Goal: Task Accomplishment & Management: Complete application form

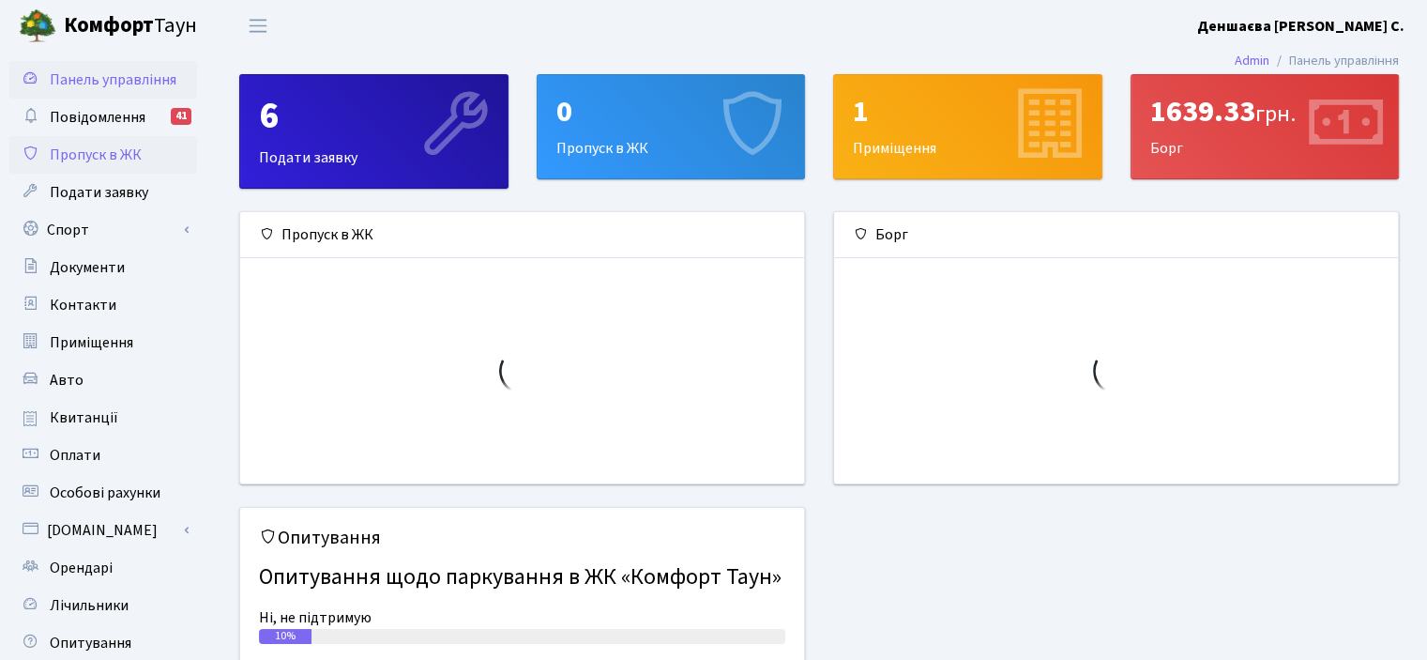
click at [100, 165] on span "Пропуск в ЖК" at bounding box center [96, 155] width 92 height 21
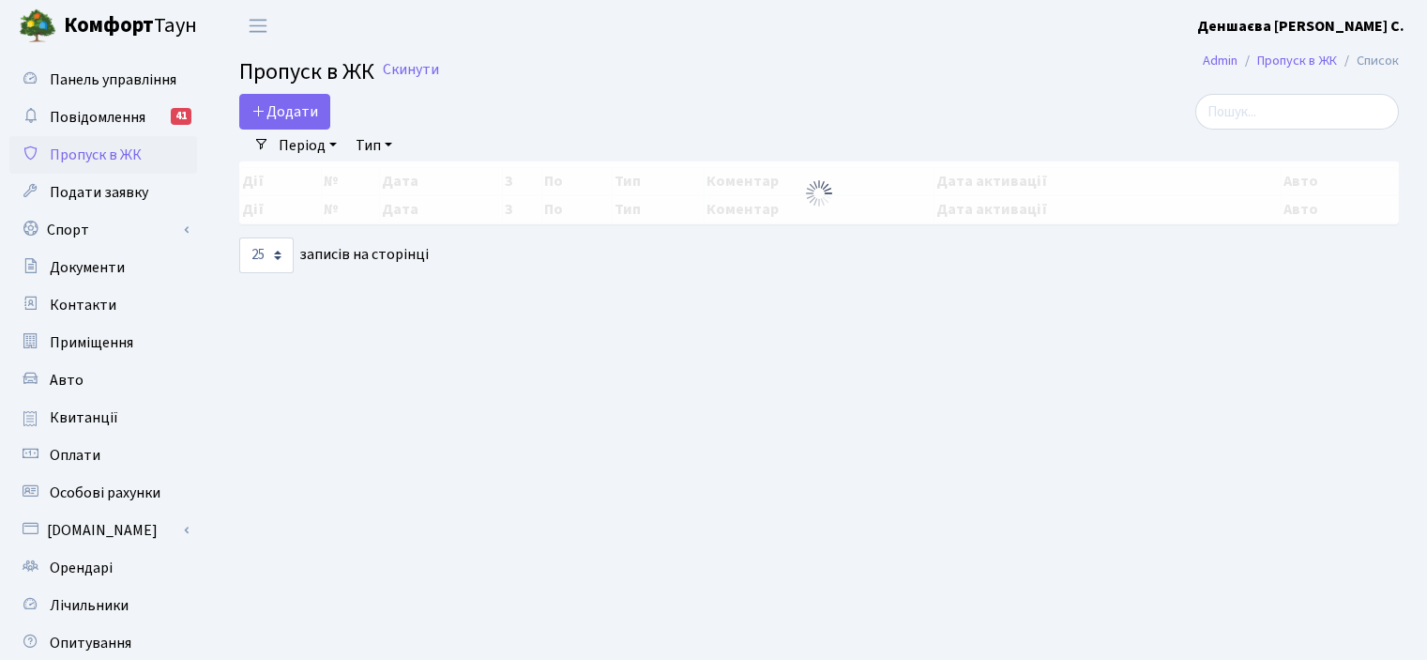
select select "25"
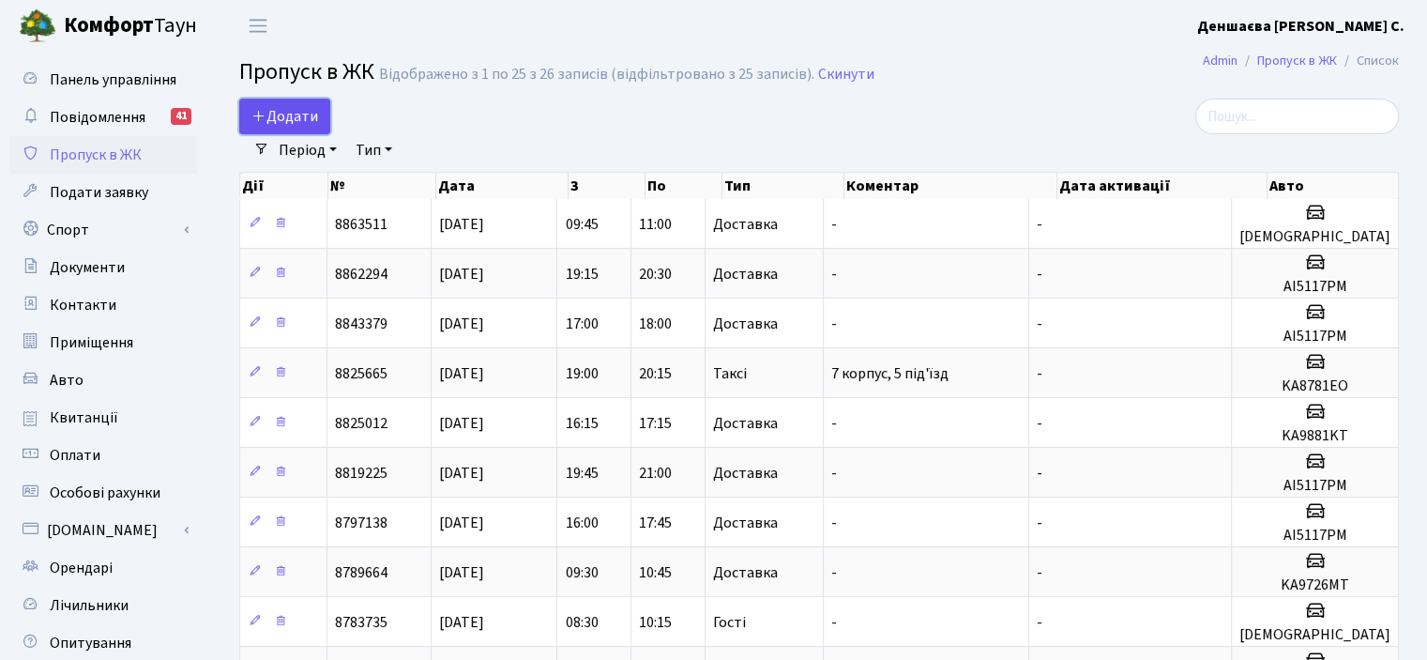
click at [318, 127] on span "Додати" at bounding box center [285, 116] width 67 height 21
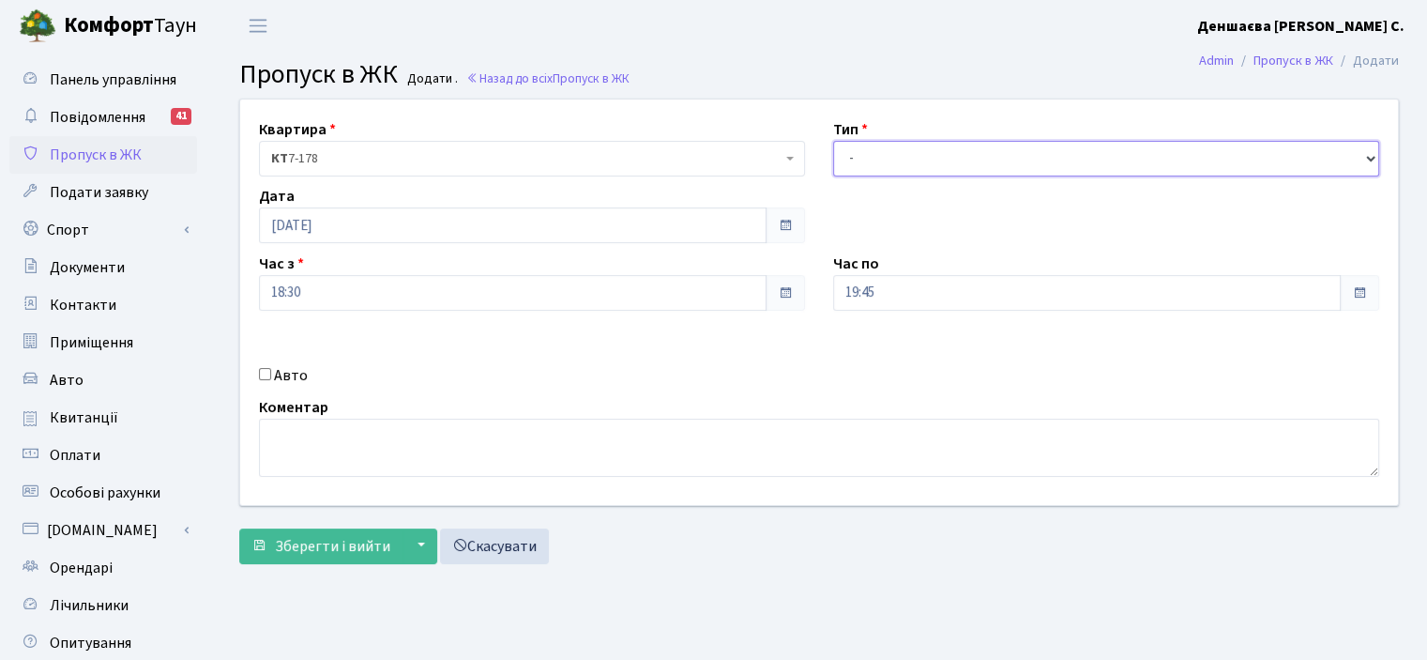
click at [1364, 176] on select "- Доставка Таксі Гості Сервіс" at bounding box center [1106, 159] width 546 height 36
select select "1"
click at [833, 161] on select "- Доставка Таксі Гості Сервіс" at bounding box center [1106, 159] width 546 height 36
click at [271, 380] on input "Авто" at bounding box center [265, 374] width 12 height 12
checkbox input "true"
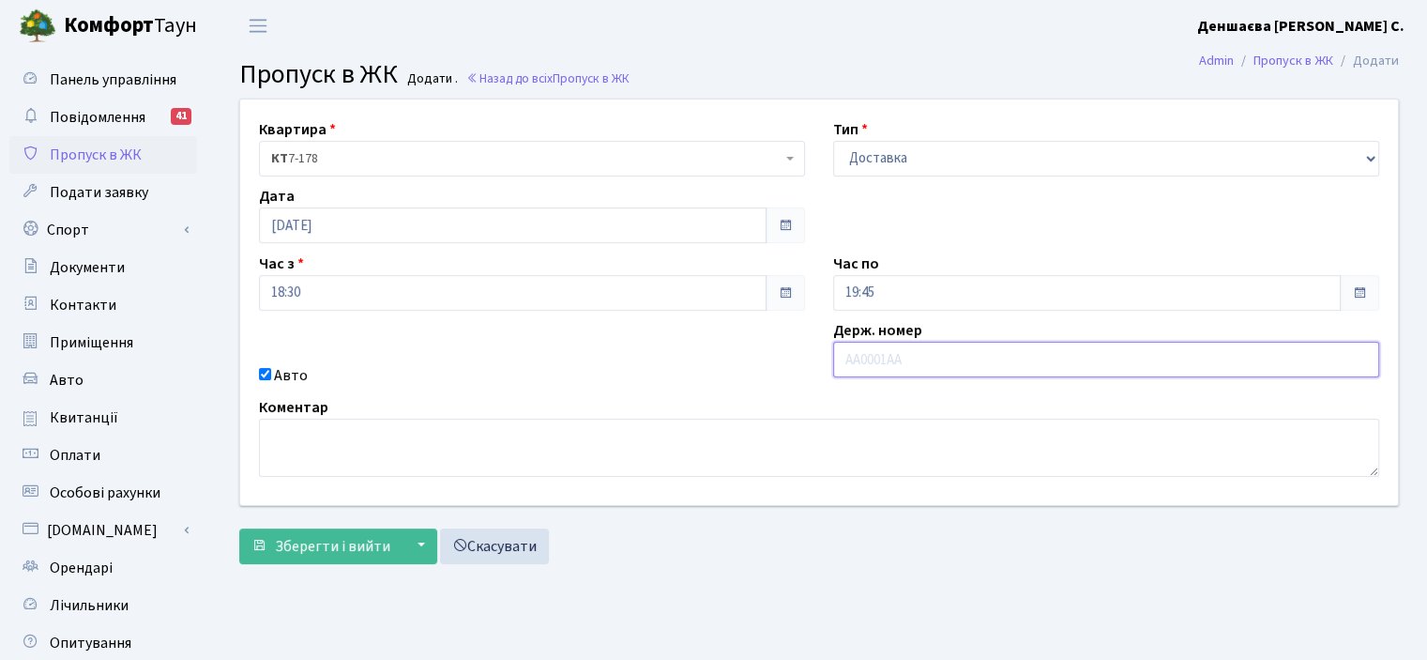
click at [861, 377] on input "text" at bounding box center [1106, 360] width 546 height 36
type input "АІ5117РМ"
click at [1352, 300] on span at bounding box center [1359, 292] width 15 height 15
click at [1354, 300] on span at bounding box center [1359, 292] width 15 height 15
click at [961, 311] on input "19:45" at bounding box center [1087, 293] width 508 height 36
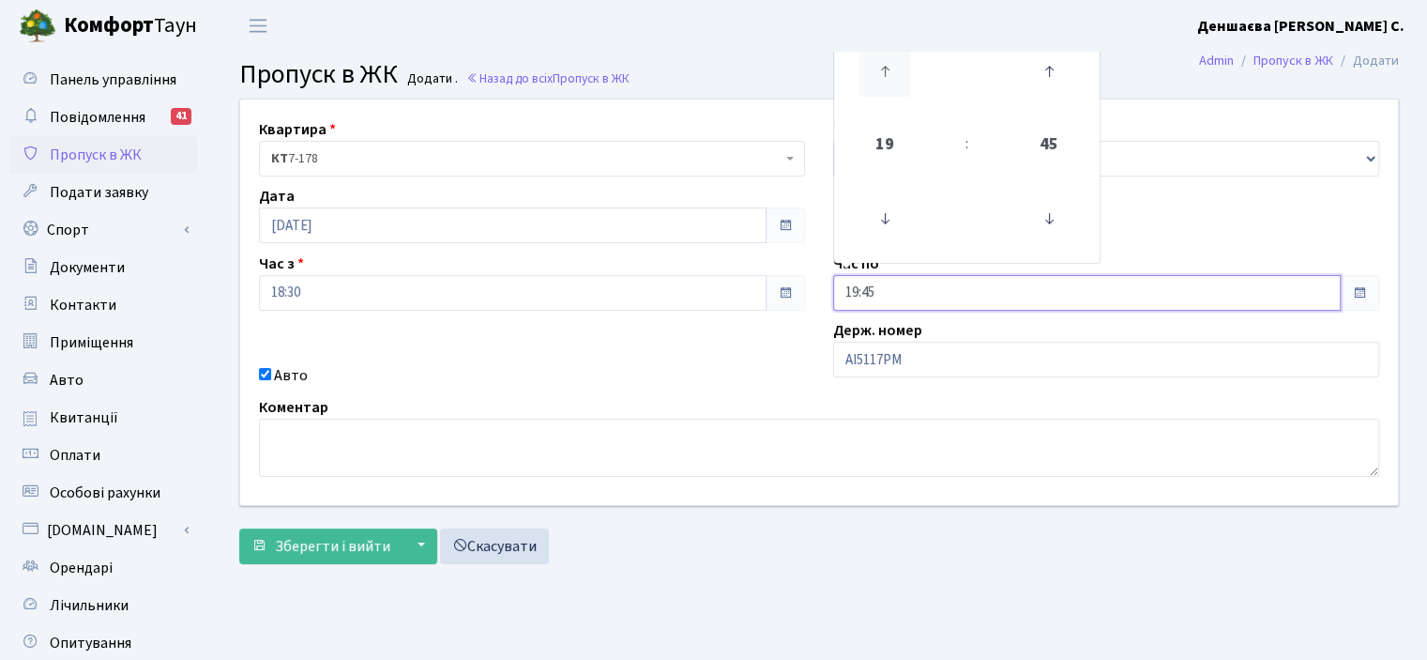
click at [887, 97] on icon at bounding box center [885, 71] width 51 height 51
type input "20:45"
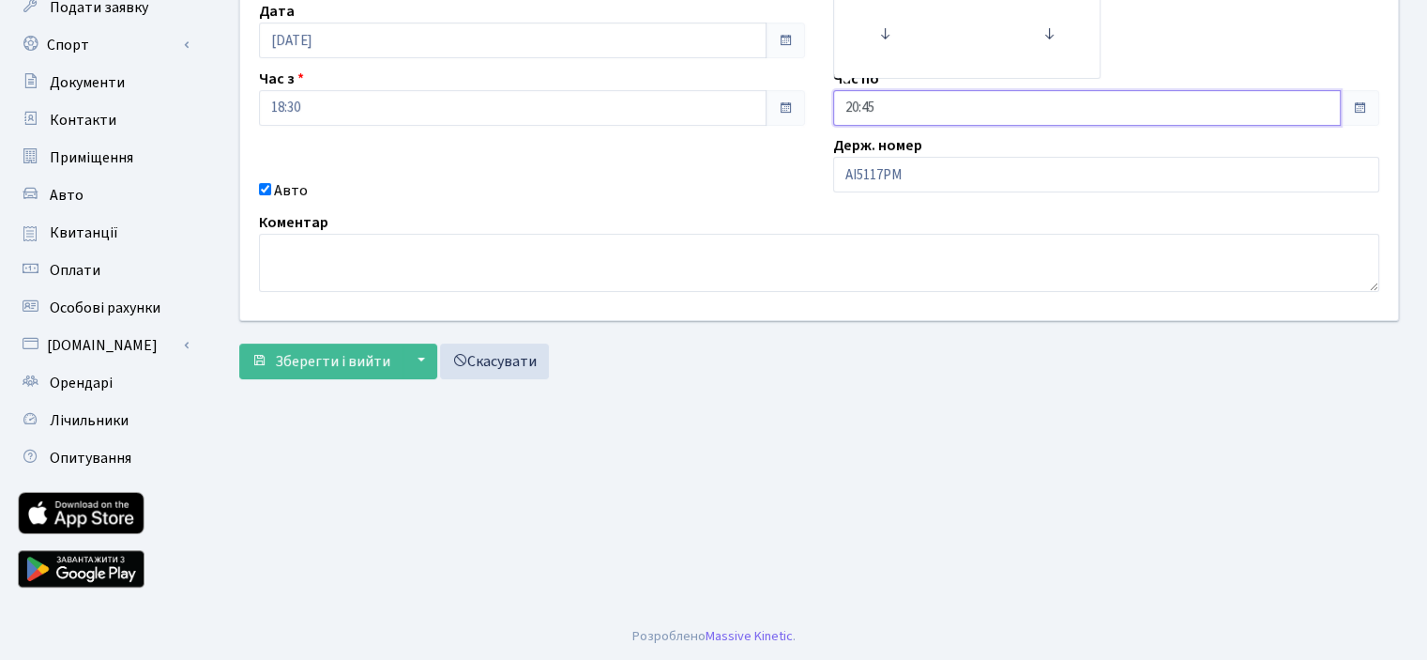
scroll to position [375, 0]
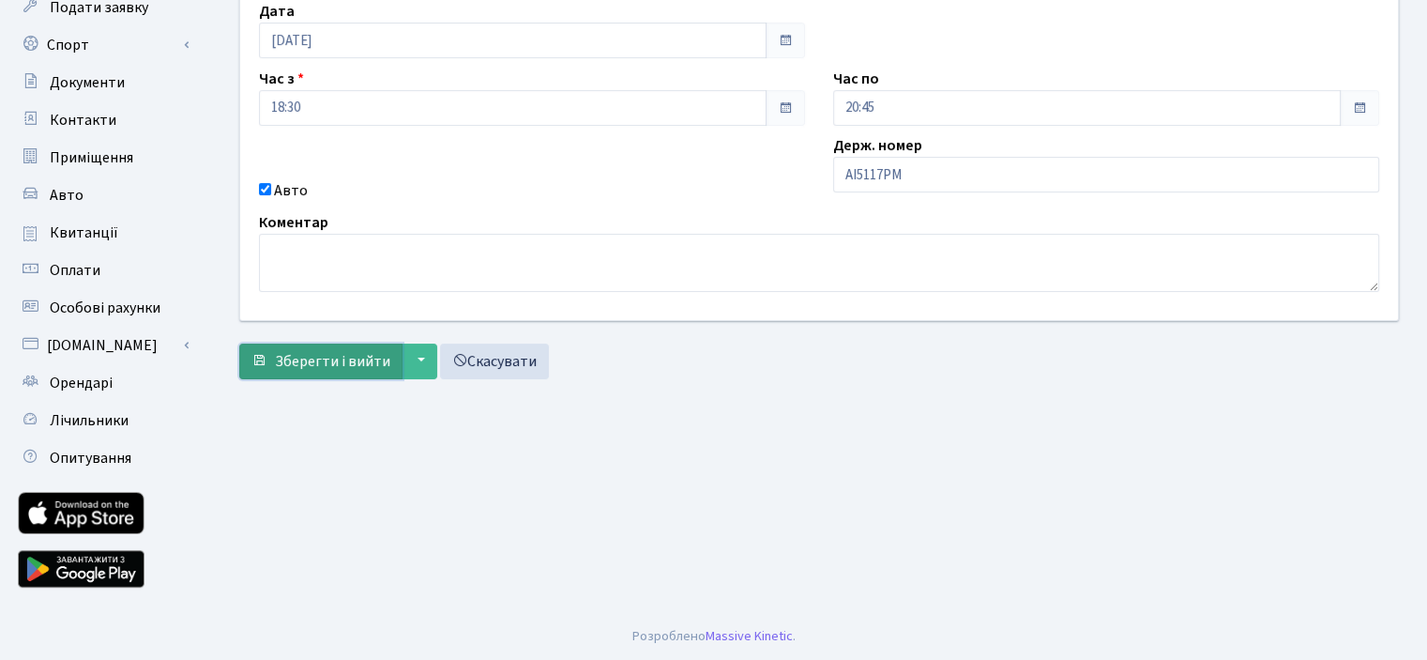
click at [294, 351] on span "Зберегти і вийти" at bounding box center [332, 361] width 115 height 21
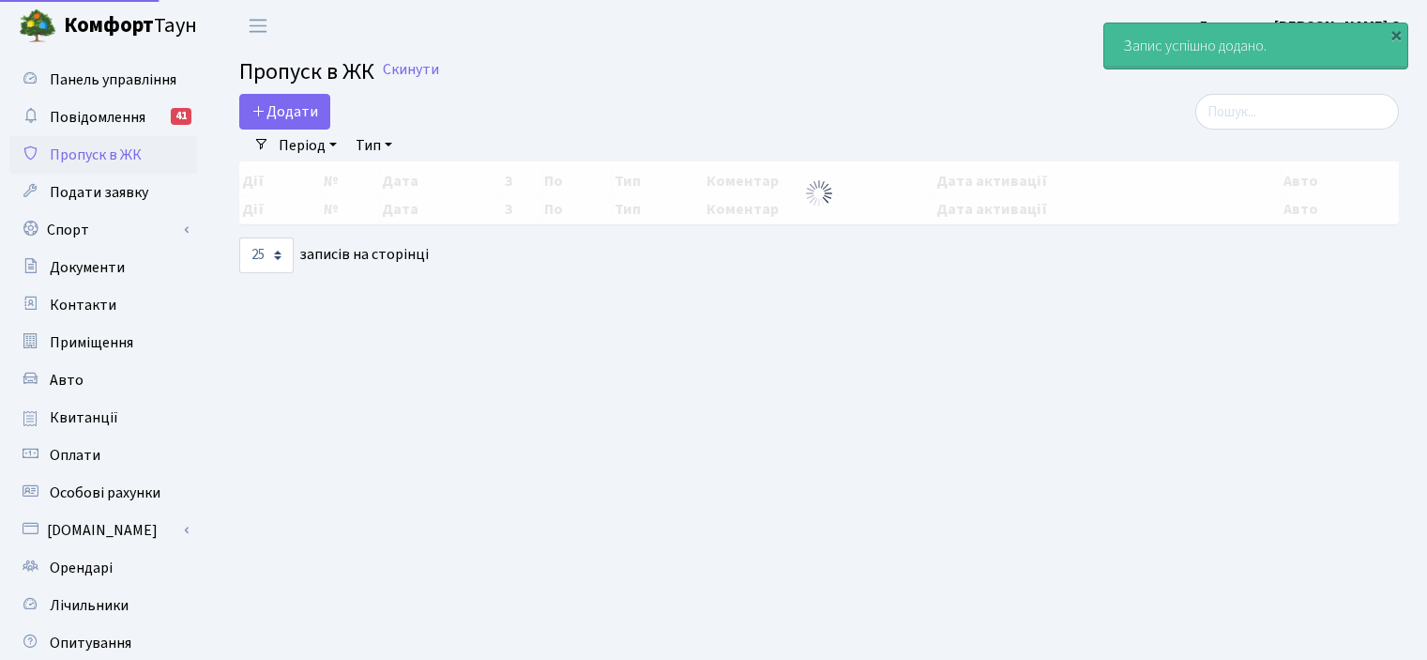
select select "25"
